Goal: Find specific page/section: Find specific page/section

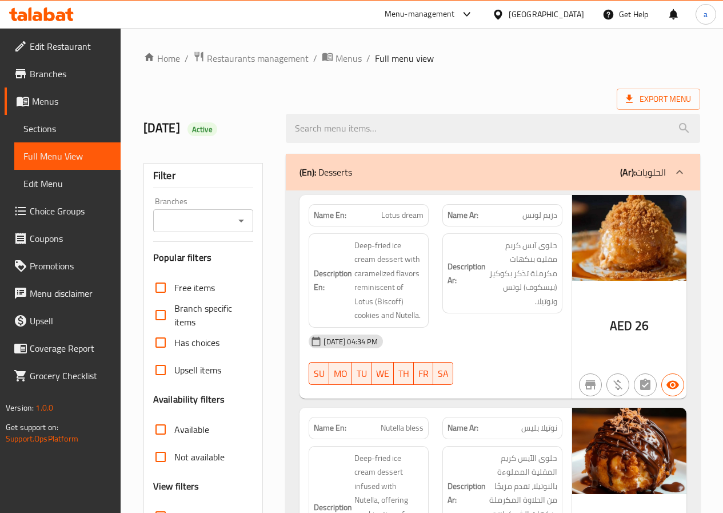
click at [87, 70] on span "Branches" at bounding box center [71, 74] width 82 height 14
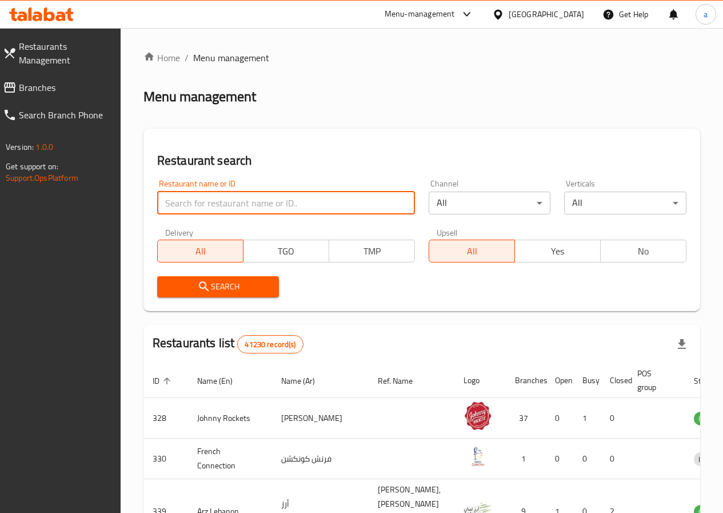
click at [214, 205] on input "search" at bounding box center [286, 203] width 258 height 23
paste input "341795129"
type input "341795129"
paste input "776609"
type input "776609"
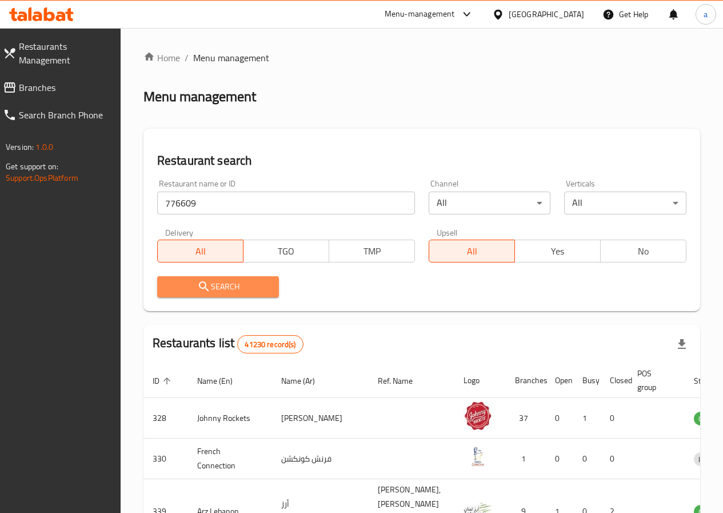
click at [214, 289] on span "Search" at bounding box center [218, 287] width 104 height 14
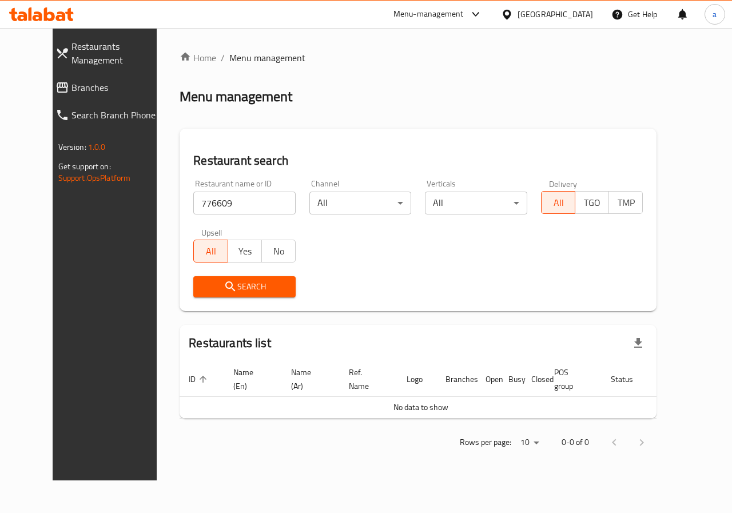
click at [71, 90] on span "Branches" at bounding box center [118, 88] width 94 height 14
